Goal: Task Accomplishment & Management: Manage account settings

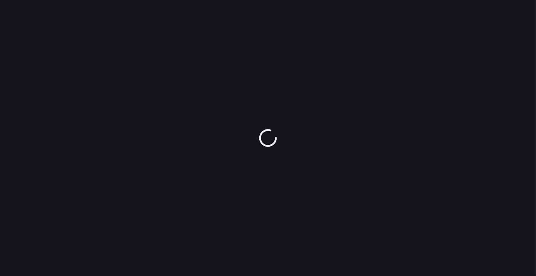
click at [284, 215] on div at bounding box center [268, 138] width 536 height 276
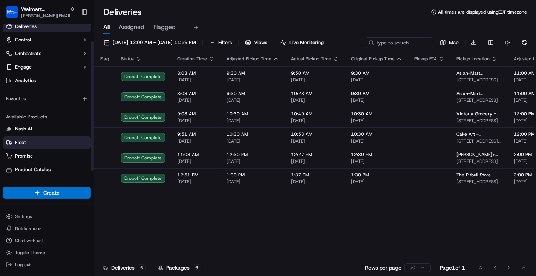
scroll to position [32, 0]
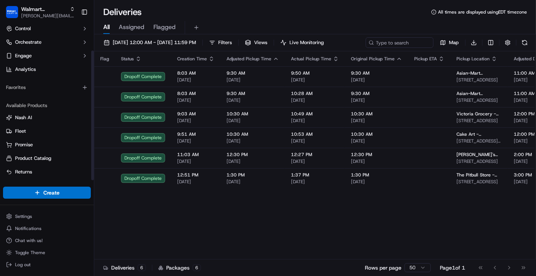
click at [33, 222] on ul "Settings Notifications Chat with us! Toggle Theme Log out" at bounding box center [47, 240] width 88 height 59
click at [26, 220] on html "Walmart LocalFinds anthony.trinh@walmart.com Toggle Sidebar Orders Deliveries C…" at bounding box center [268, 138] width 536 height 276
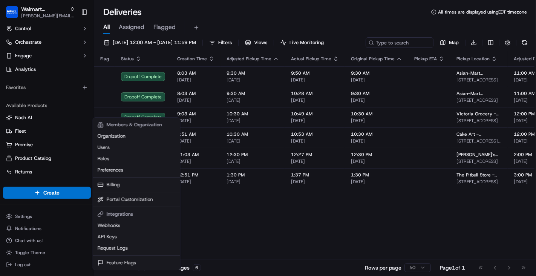
click at [18, 218] on html "Walmart LocalFinds anthony.trinh@walmart.com Toggle Sidebar Orders Deliveries C…" at bounding box center [268, 138] width 536 height 276
click at [18, 218] on span "Settings" at bounding box center [23, 216] width 17 height 6
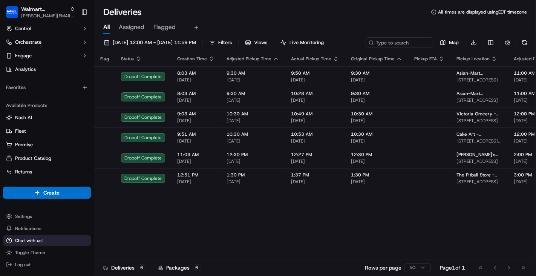
click at [35, 242] on span "Chat with us!" at bounding box center [28, 240] width 27 height 6
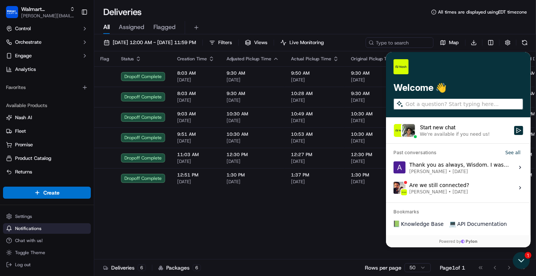
click at [35, 224] on button "Notifications" at bounding box center [47, 228] width 88 height 11
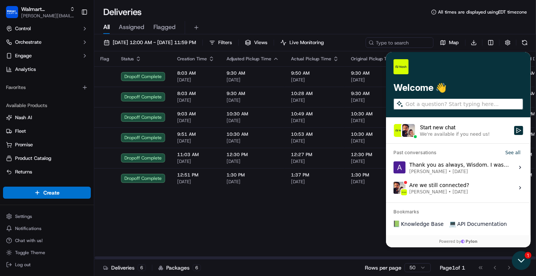
click at [525, 259] on icon "Open customer support" at bounding box center [520, 259] width 19 height 19
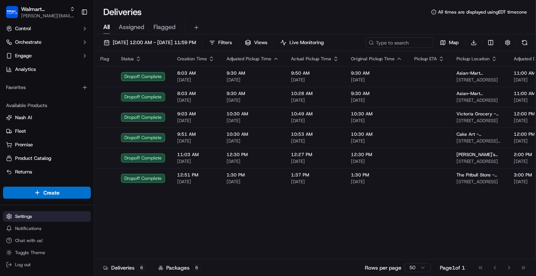
click at [33, 216] on html "Walmart LocalFinds anthony.trinh@walmart.com Toggle Sidebar Orders Deliveries C…" at bounding box center [268, 138] width 536 height 276
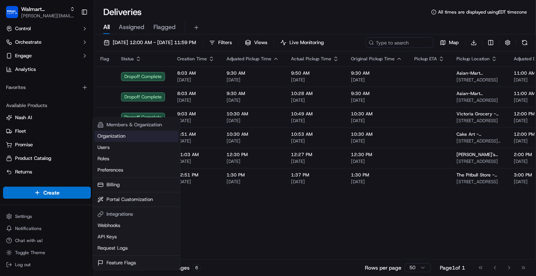
click at [138, 138] on link "Organization" at bounding box center [137, 135] width 84 height 11
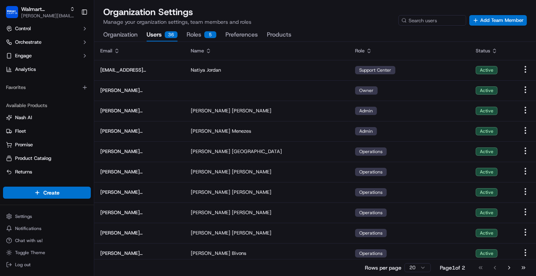
click at [154, 35] on button "Users 36" at bounding box center [162, 35] width 31 height 13
click at [183, 35] on div "Organization Users 36 Roles 5 Preferences Products" at bounding box center [197, 35] width 188 height 13
click at [199, 35] on button "Roles 5" at bounding box center [201, 35] width 30 height 13
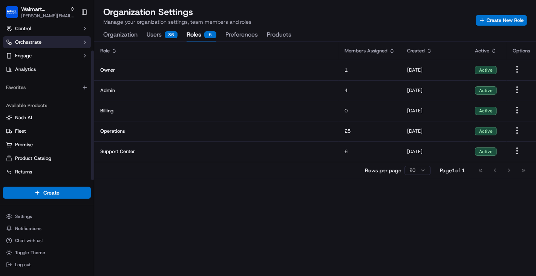
click at [38, 41] on span "Orchestrate" at bounding box center [28, 42] width 26 height 7
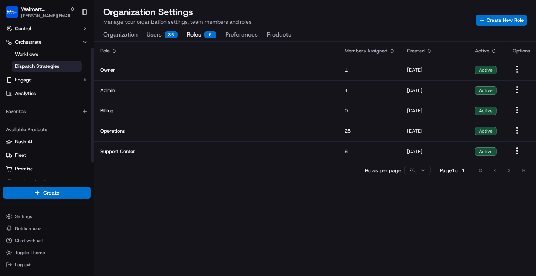
click at [51, 66] on span "Dispatch Strategies" at bounding box center [37, 66] width 44 height 7
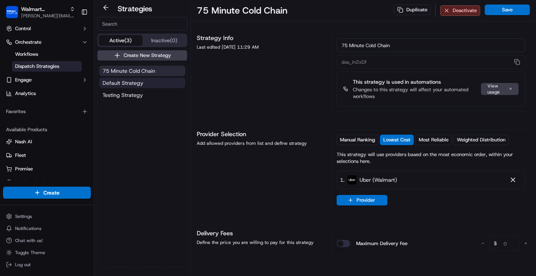
click at [136, 85] on span "Default Strategy" at bounding box center [122, 83] width 41 height 8
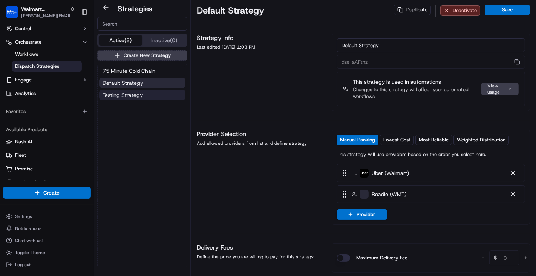
click at [134, 96] on span "Testing Strategy" at bounding box center [122, 95] width 40 height 8
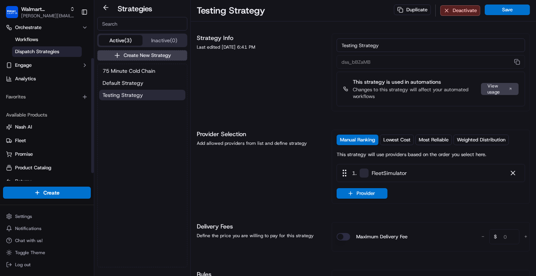
scroll to position [56, 0]
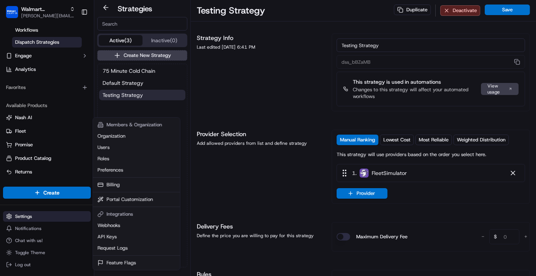
click at [31, 218] on html "Walmart LocalFinds anthony.trinh@walmart.com Toggle Sidebar Orders Deliveries C…" at bounding box center [268, 138] width 536 height 276
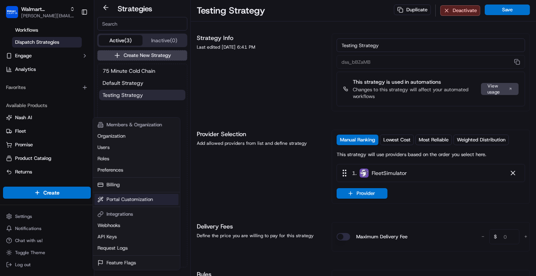
click at [142, 197] on link "Portal Customization" at bounding box center [137, 199] width 84 height 11
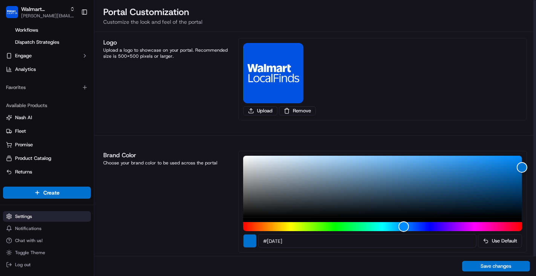
click at [52, 212] on html "Walmart LocalFinds anthony.trinh@walmart.com Toggle Sidebar Orders Deliveries C…" at bounding box center [268, 138] width 536 height 276
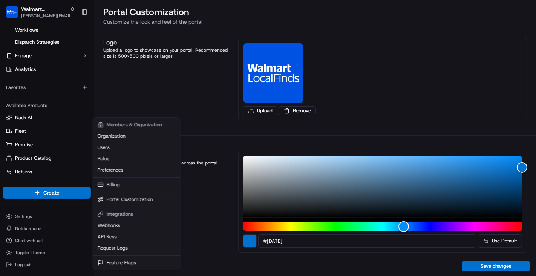
click at [75, 9] on html "Walmart LocalFinds anthony.trinh@walmart.com Toggle Sidebar Orders Deliveries C…" at bounding box center [268, 138] width 536 height 276
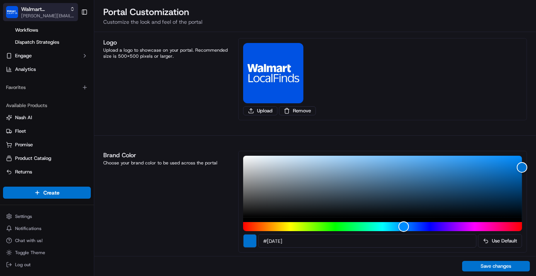
click at [74, 9] on icon "button" at bounding box center [72, 8] width 5 height 5
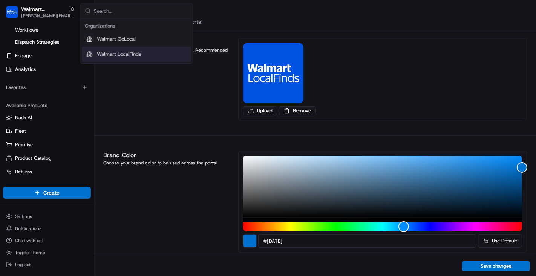
click at [99, 55] on span "Walmart LocalFinds" at bounding box center [119, 54] width 44 height 7
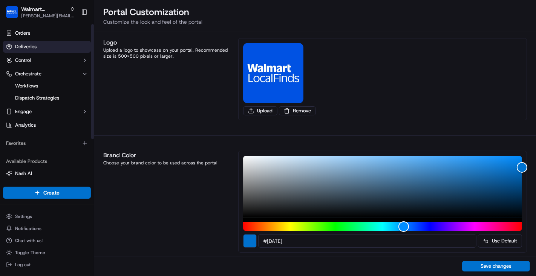
click at [47, 49] on link "Deliveries" at bounding box center [47, 47] width 88 height 12
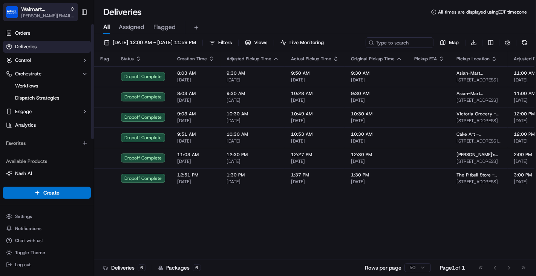
click at [72, 9] on icon "button" at bounding box center [72, 8] width 5 height 5
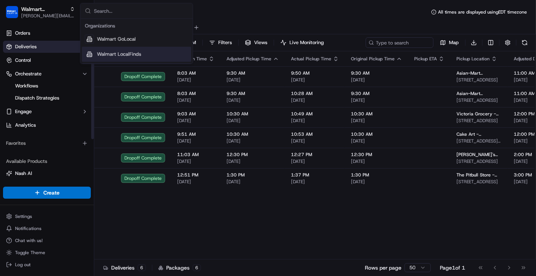
click at [100, 51] on span "Walmart LocalFinds" at bounding box center [119, 54] width 44 height 7
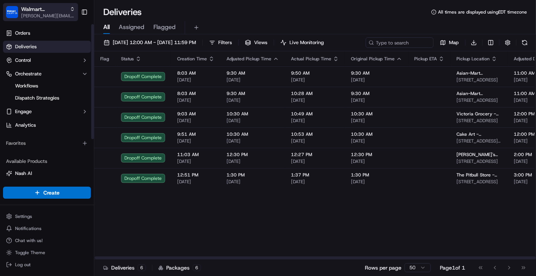
click at [72, 13] on span "anthony.trinh@walmart.com" at bounding box center [48, 16] width 54 height 6
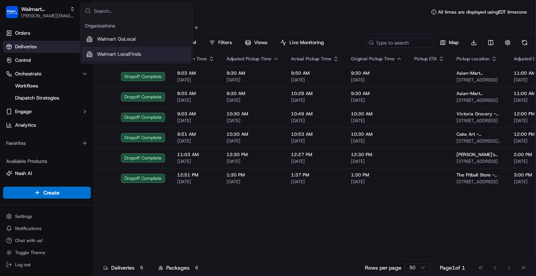
click at [133, 52] on span "Walmart LocalFinds" at bounding box center [119, 54] width 44 height 7
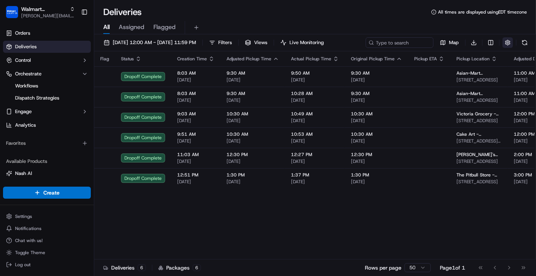
click at [504, 40] on button "button" at bounding box center [507, 42] width 11 height 11
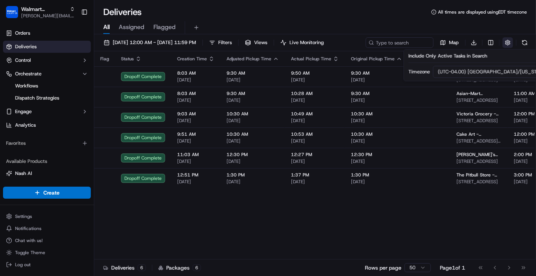
click at [507, 43] on button "button" at bounding box center [507, 42] width 11 height 11
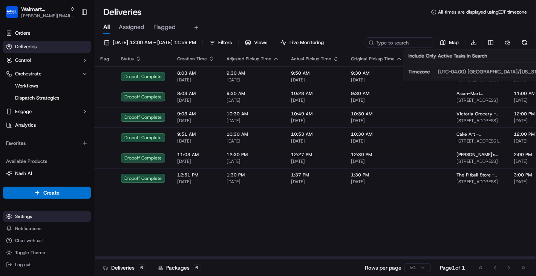
click at [41, 217] on html "Walmart LocalFinds anthony.trinh@walmart.com Toggle Sidebar Orders Deliveries C…" at bounding box center [268, 138] width 536 height 276
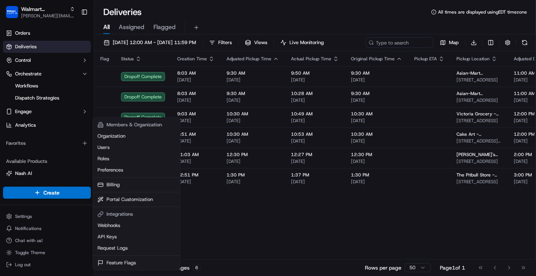
click at [46, 141] on html "Walmart LocalFinds anthony.trinh@walmart.com Toggle Sidebar Orders Deliveries C…" at bounding box center [268, 138] width 536 height 276
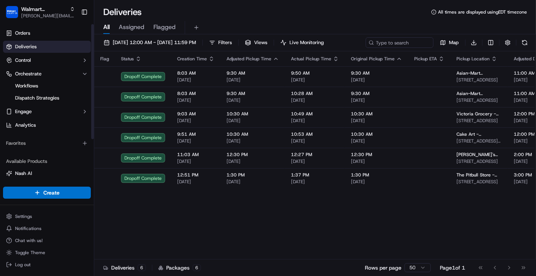
click at [37, 141] on div "Favorites" at bounding box center [47, 143] width 88 height 12
click at [83, 144] on icon "button" at bounding box center [85, 143] width 6 height 6
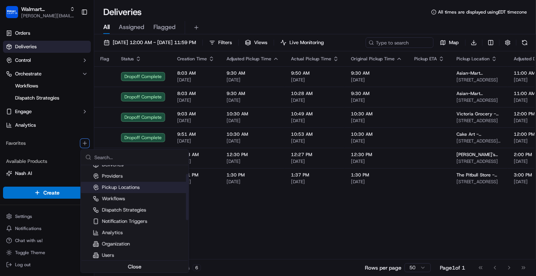
scroll to position [20, 0]
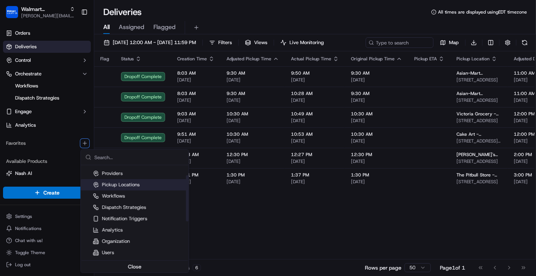
click at [126, 185] on div "Pickup Locations" at bounding box center [116, 184] width 47 height 7
click at [110, 184] on div "Pickup Locations" at bounding box center [116, 184] width 47 height 7
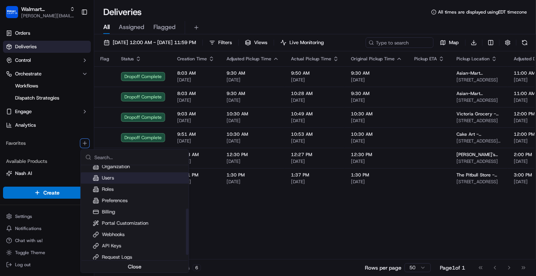
scroll to position [0, 0]
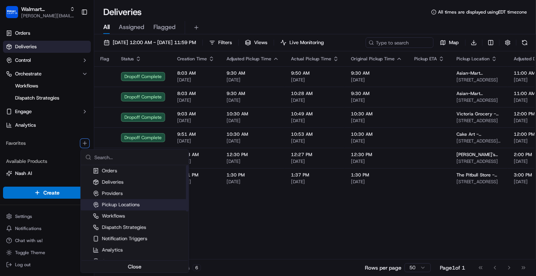
click at [130, 207] on div "Pickup Locations" at bounding box center [116, 204] width 47 height 7
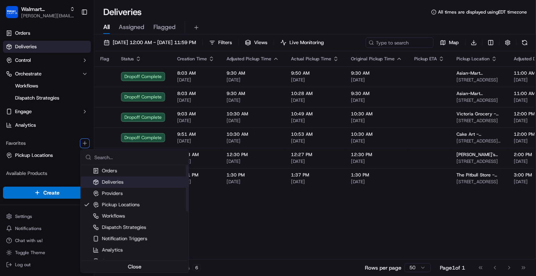
click at [35, 156] on html "Walmart LocalFinds anthony.trinh@walmart.com Toggle Sidebar Orders Deliveries C…" at bounding box center [268, 138] width 536 height 276
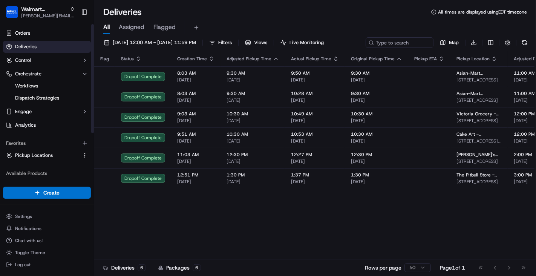
click at [35, 156] on span "Pickup Locations" at bounding box center [34, 155] width 38 height 7
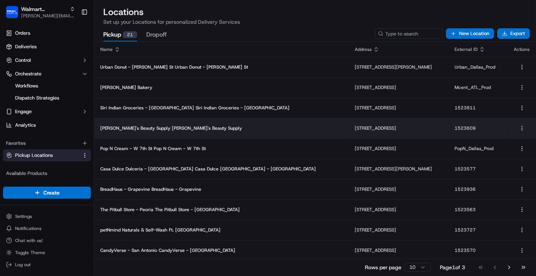
scroll to position [1, 0]
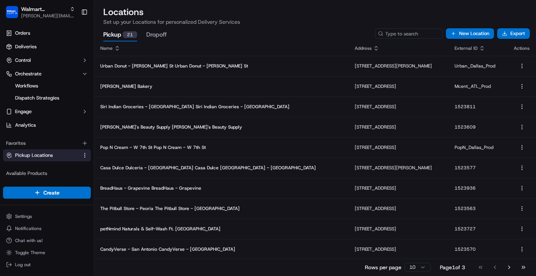
click at [419, 272] on div "Rows per page 10 Page 1 of 3 Go to first page Go to previous page Go to next pa…" at bounding box center [314, 266] width 441 height 17
click at [419, 272] on div "Rows per page 10 Page 1 of 3 Go to first page Go to previous page Go to next pa…" at bounding box center [447, 267] width 165 height 11
click at [419, 269] on html "Walmart LocalFinds anthony.trinh@walmart.com Toggle Sidebar Orders Deliveries C…" at bounding box center [268, 138] width 536 height 276
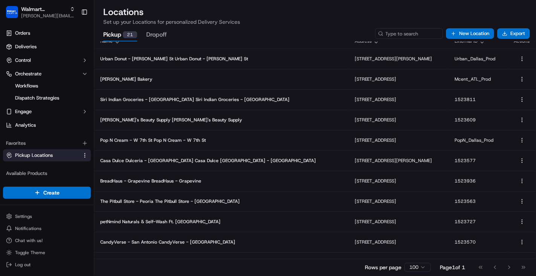
scroll to position [0, 0]
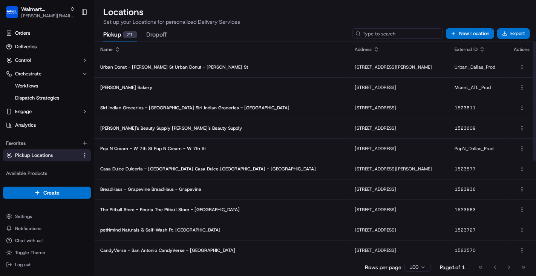
click at [407, 32] on input at bounding box center [397, 33] width 90 height 11
type input "SKG"
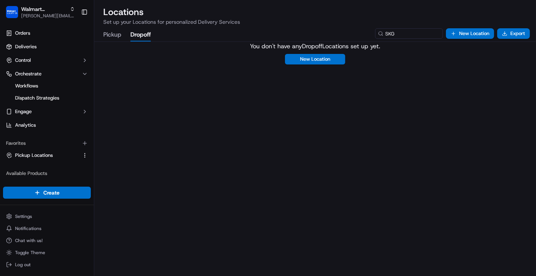
click at [142, 37] on button "Dropoff" at bounding box center [140, 35] width 20 height 13
click at [110, 40] on button "Pickup" at bounding box center [112, 35] width 18 height 13
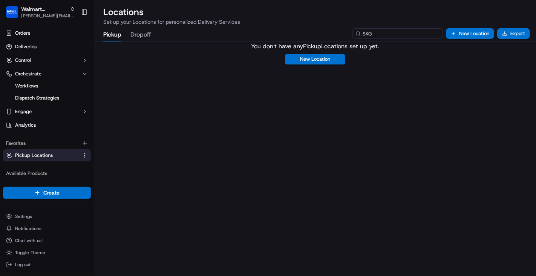
click at [417, 36] on input "SKG" at bounding box center [397, 33] width 90 height 11
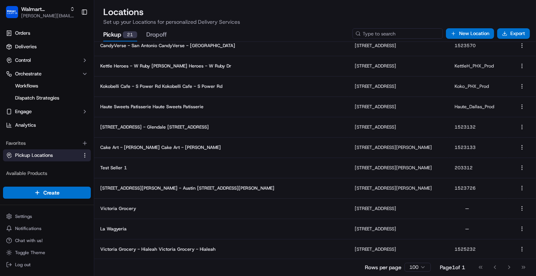
scroll to position [225, 0]
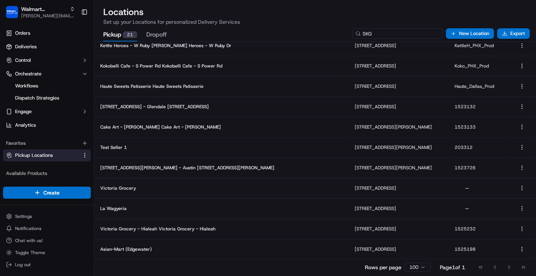
type input "SKG"
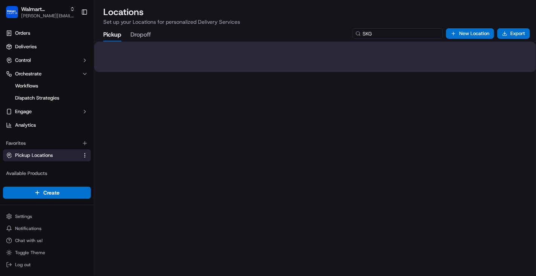
scroll to position [0, 0]
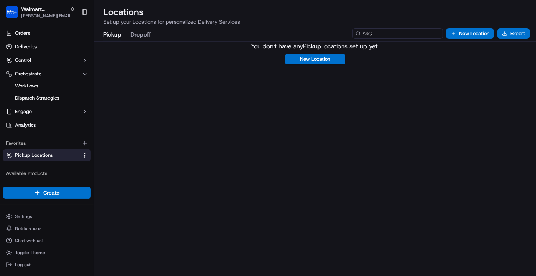
click at [389, 35] on input "SKG" at bounding box center [397, 33] width 90 height 11
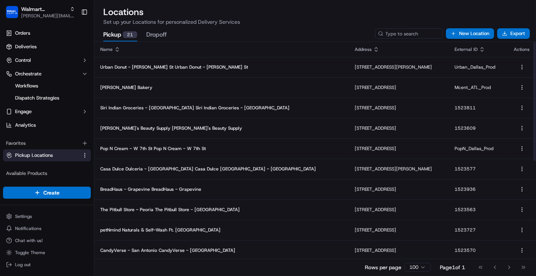
click at [114, 50] on icon at bounding box center [117, 49] width 6 height 6
click at [118, 51] on icon at bounding box center [117, 49] width 6 height 6
click at [51, 48] on link "Deliveries" at bounding box center [47, 47] width 88 height 12
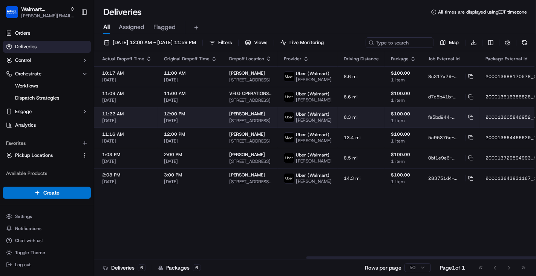
scroll to position [0, 577]
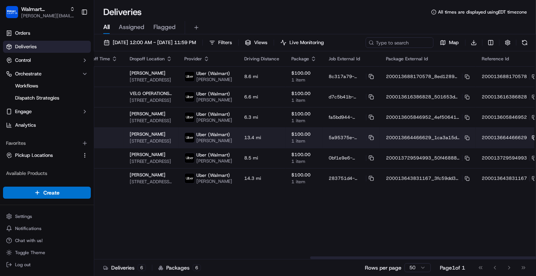
click at [533, 138] on rect at bounding box center [534, 138] width 3 height 3
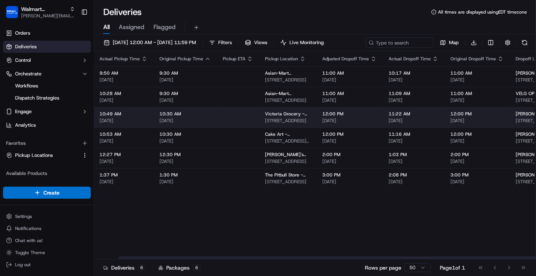
scroll to position [0, 0]
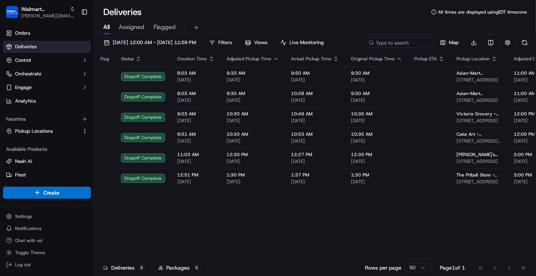
click at [281, 21] on div "All Assigned Flagged" at bounding box center [314, 27] width 441 height 13
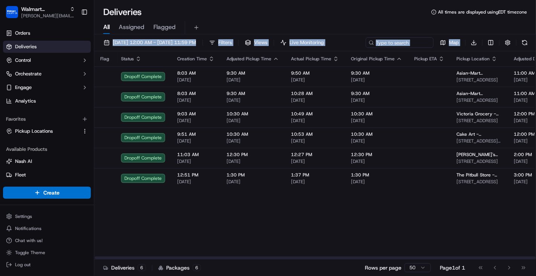
drag, startPoint x: 281, startPoint y: 20, endPoint x: 520, endPoint y: 190, distance: 292.8
click at [520, 190] on div "Deliveries All times are displayed using EDT timezone All Assigned Flagged 09/1…" at bounding box center [314, 138] width 441 height 276
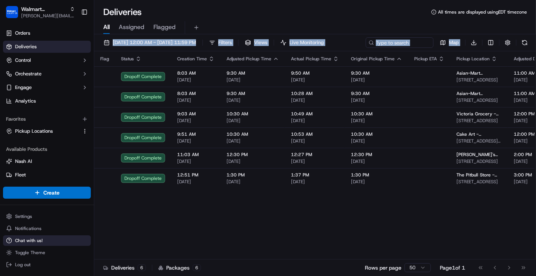
click at [34, 241] on span "Chat with us!" at bounding box center [28, 240] width 27 height 6
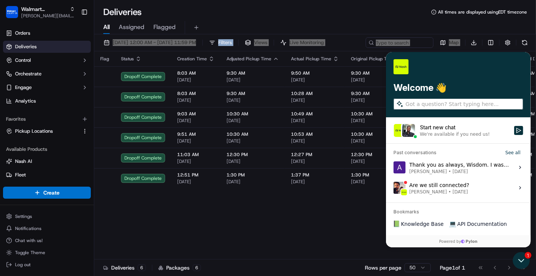
click at [478, 132] on div "We're available if you need us!" at bounding box center [454, 134] width 70 height 6
click at [513, 132] on button "Start new chat We're available if you need us!" at bounding box center [517, 130] width 9 height 9
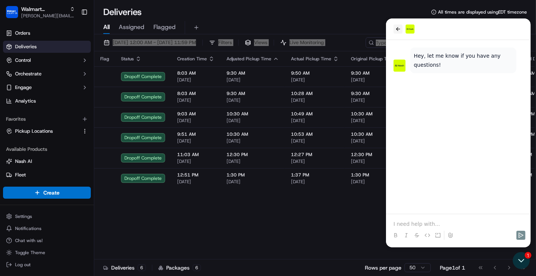
click at [394, 29] on icon "back" at bounding box center [397, 29] width 6 height 6
